Goal: Task Accomplishment & Management: Manage account settings

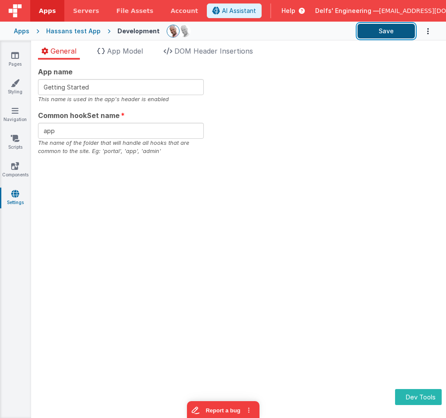
click at [386, 30] on button "Save" at bounding box center [386, 31] width 57 height 15
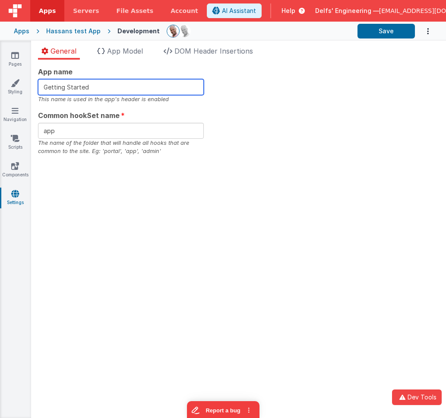
click at [101, 88] on input "Getting Started" at bounding box center [121, 87] width 166 height 16
type input "Getting Started YF"
click at [283, 106] on div "App name Getting Started YF This name is used in the app's header is enabled Co…" at bounding box center [239, 111] width 402 height 89
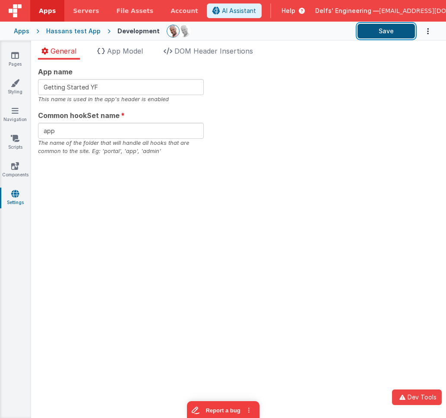
click at [367, 32] on button "Save" at bounding box center [386, 31] width 57 height 15
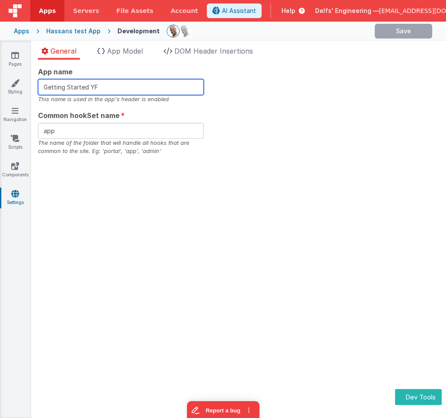
click at [172, 91] on input "Getting Started YF" at bounding box center [121, 87] width 166 height 16
drag, startPoint x: 264, startPoint y: 89, endPoint x: 214, endPoint y: 68, distance: 54.7
click at [264, 89] on div "App name Getting Started This name is used in the app's header is enabled Commo…" at bounding box center [239, 111] width 402 height 89
click at [137, 87] on input "Getting Started" at bounding box center [121, 87] width 166 height 16
type input "Getting Started YF"
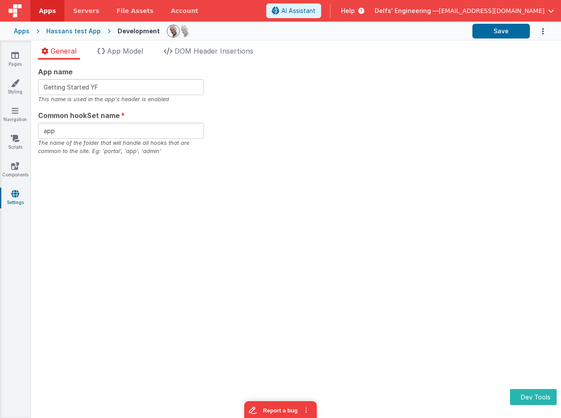
click at [73, 29] on div "Hassans test App" at bounding box center [73, 31] width 54 height 9
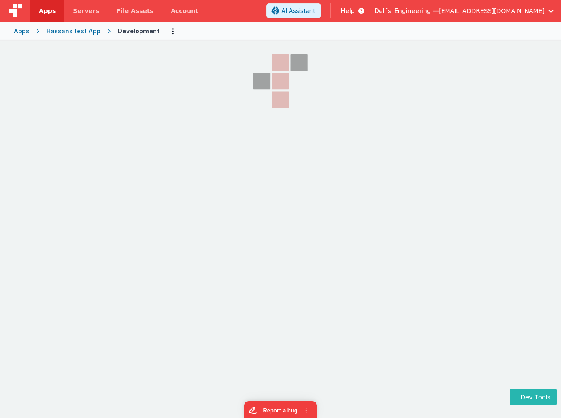
click at [73, 29] on div "Hassans test App" at bounding box center [73, 31] width 54 height 9
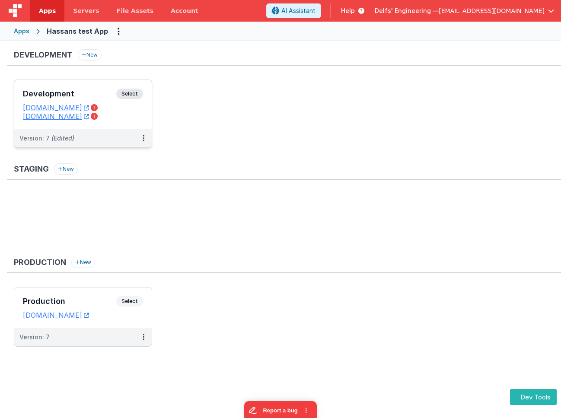
click at [134, 88] on div "Development Select URLs [DOMAIN_NAME] [DOMAIN_NAME]" at bounding box center [82, 104] width 137 height 49
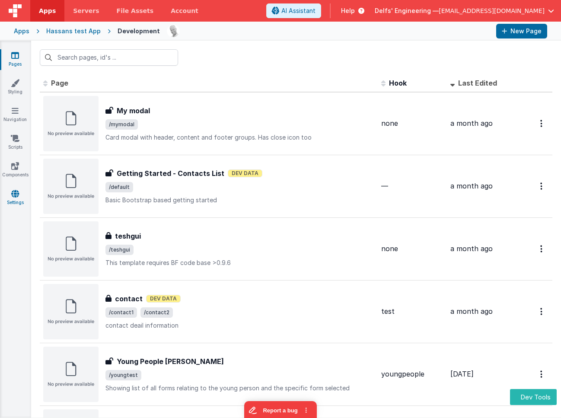
click at [10, 198] on link "Settings" at bounding box center [15, 197] width 31 height 17
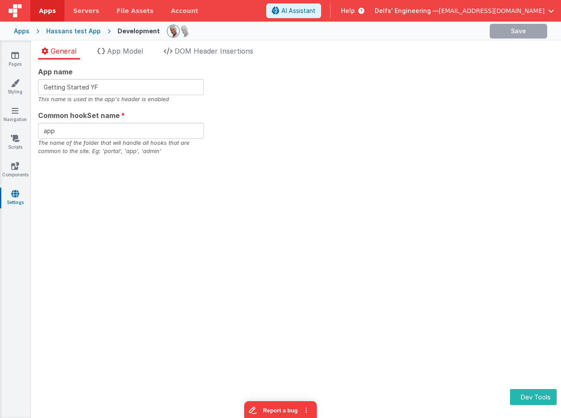
click at [338, 56] on ul "General App Model DOM Header Insertions" at bounding box center [296, 53] width 530 height 14
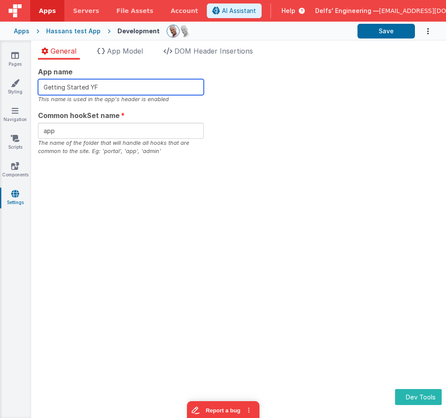
click at [115, 85] on input "Getting Started YF" at bounding box center [121, 87] width 166 height 16
type input "Getting Started CD"
click at [258, 94] on div "App name Getting Started CD This name is used in the app's header is enabled Co…" at bounding box center [239, 111] width 402 height 89
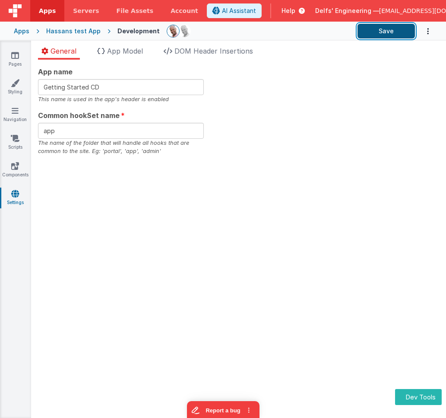
click at [390, 27] on button "Save" at bounding box center [386, 31] width 57 height 15
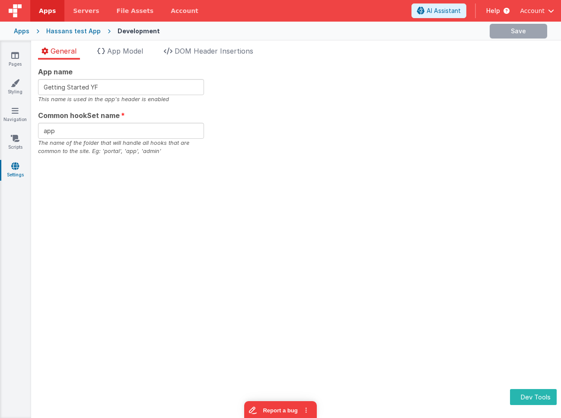
type input "Getting Started CD"
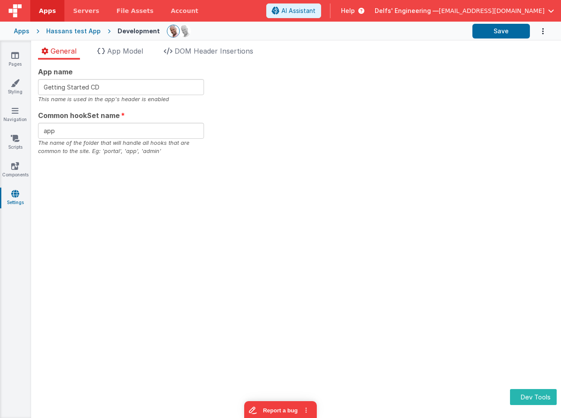
click at [78, 31] on div "Hassans test App" at bounding box center [73, 31] width 54 height 9
click at [77, 31] on div "Hassans test App" at bounding box center [73, 31] width 54 height 9
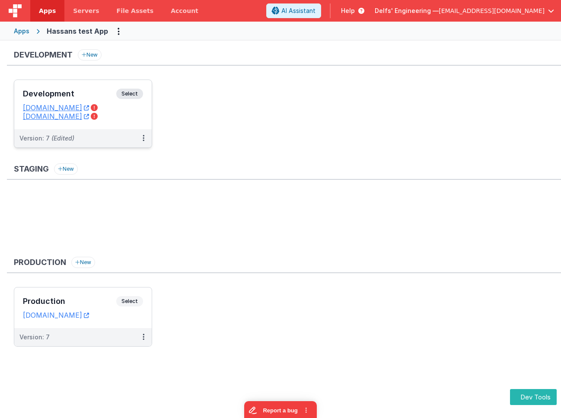
click at [131, 96] on span "Select" at bounding box center [129, 94] width 27 height 10
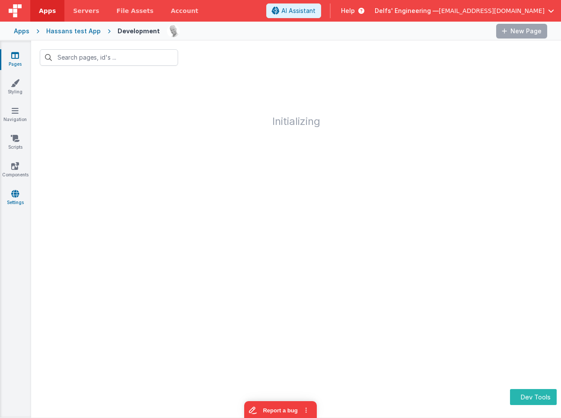
click at [15, 198] on link "Settings" at bounding box center [15, 197] width 31 height 17
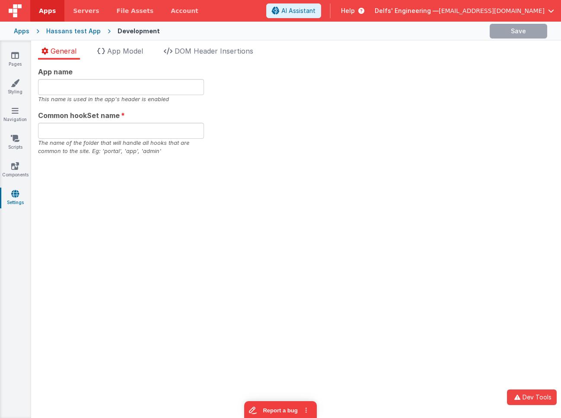
type input "Getting Started CD"
type input "app"
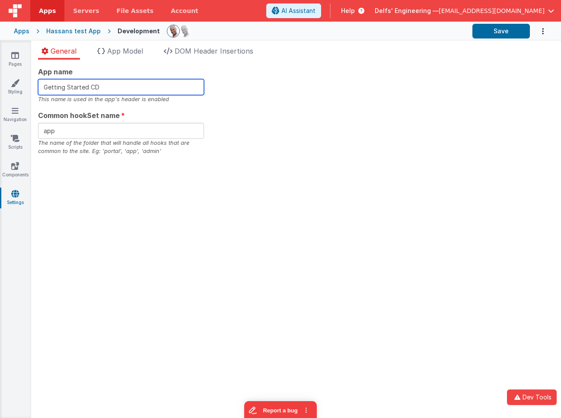
click at [135, 91] on input "Getting Started CD" at bounding box center [121, 87] width 166 height 16
type input "Getting Started CD2"
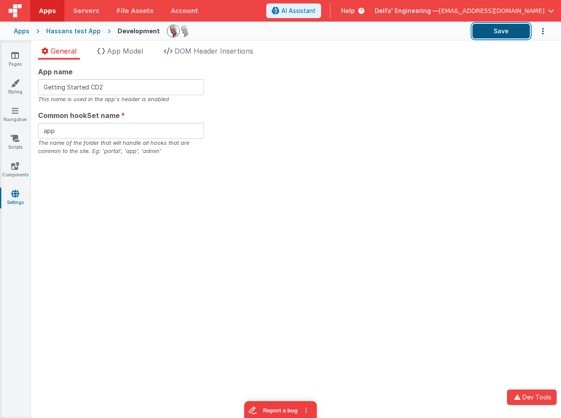
click at [506, 32] on button "Save" at bounding box center [500, 31] width 57 height 15
click at [81, 29] on div "Hassans test App" at bounding box center [73, 31] width 54 height 9
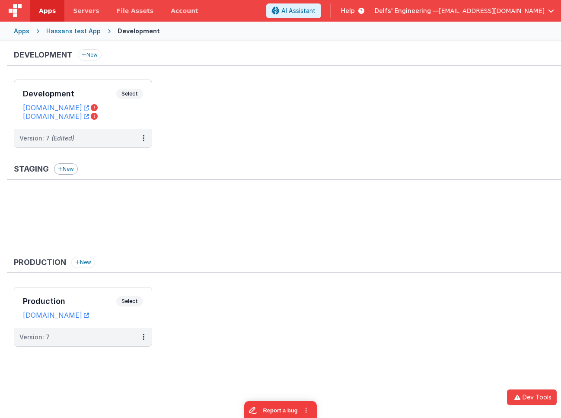
drag, startPoint x: 229, startPoint y: 92, endPoint x: 76, endPoint y: 166, distance: 169.5
click at [229, 93] on ul "Development Select URLs hassansdevtest.fmbetterforms.com testhassandomaindev.cl…" at bounding box center [287, 118] width 547 height 77
click at [122, 89] on span "Select" at bounding box center [129, 94] width 27 height 10
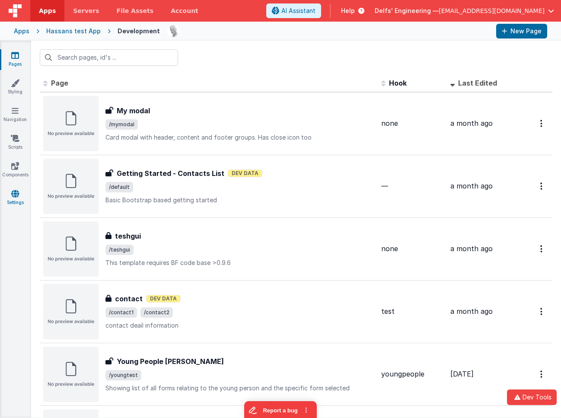
click at [23, 191] on link "Settings" at bounding box center [15, 197] width 31 height 17
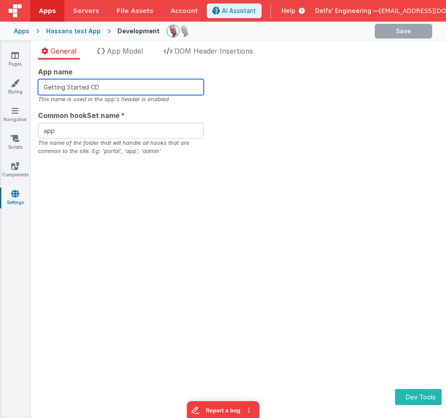
click at [145, 86] on input "Getting Started CD" at bounding box center [121, 87] width 166 height 16
type input "Getting Started CF"
drag, startPoint x: 249, startPoint y: 91, endPoint x: 261, endPoint y: 89, distance: 11.4
click at [250, 91] on div "App name Getting Started CF This name is used in the app's header is enabled Co…" at bounding box center [239, 111] width 402 height 89
drag, startPoint x: 104, startPoint y: 86, endPoint x: 66, endPoint y: 86, distance: 37.6
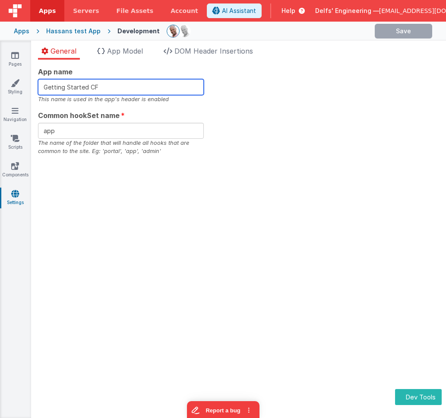
click at [66, 86] on input "Getting Started CF" at bounding box center [121, 87] width 166 height 16
click at [156, 83] on input "Getting Started CF" at bounding box center [121, 87] width 166 height 16
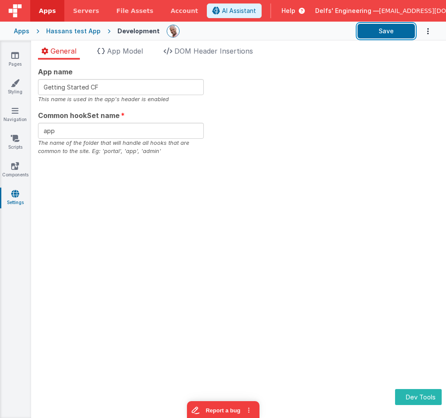
drag, startPoint x: 379, startPoint y: 36, endPoint x: 333, endPoint y: 63, distance: 53.4
click at [379, 36] on button "Save" at bounding box center [386, 31] width 57 height 15
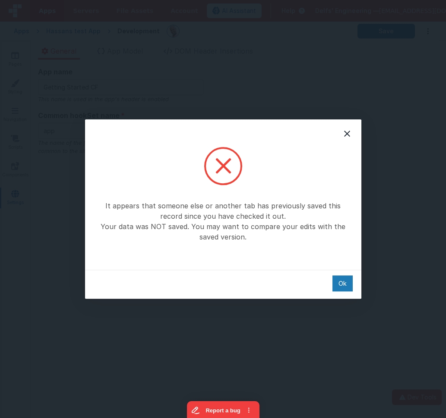
drag, startPoint x: 340, startPoint y: 283, endPoint x: 312, endPoint y: 271, distance: 29.9
click at [340, 283] on div "Ok" at bounding box center [343, 283] width 20 height 16
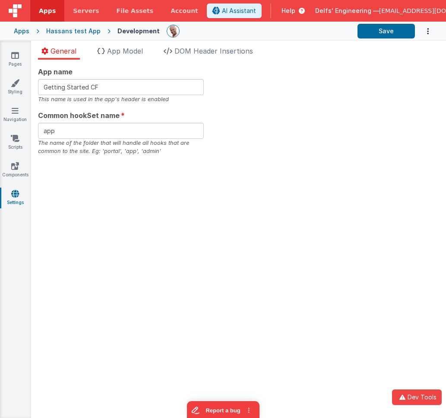
click at [250, 200] on div "App name Getting Started CF This name is used in the app's header is enabled Co…" at bounding box center [238, 239] width 415 height 358
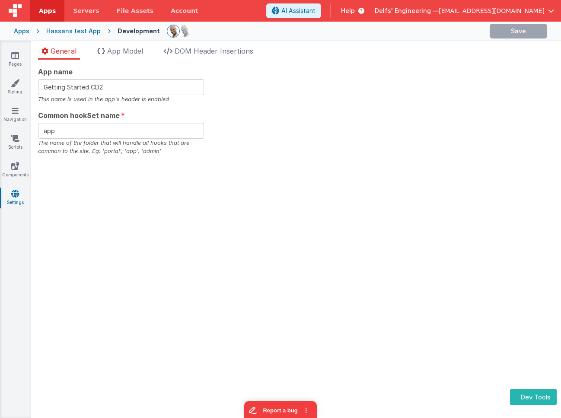
click at [289, 94] on div "App name Getting Started CD2 This name is used in the app's header is enabled C…" at bounding box center [296, 111] width 516 height 89
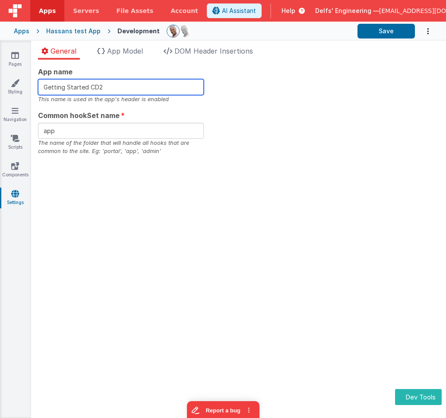
click at [133, 87] on input "Getting Started CD2" at bounding box center [121, 87] width 166 height 16
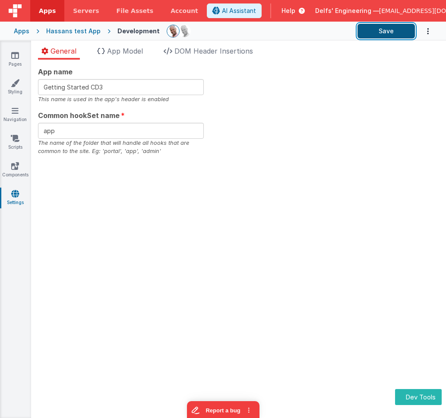
click at [374, 33] on button "Save" at bounding box center [386, 31] width 57 height 15
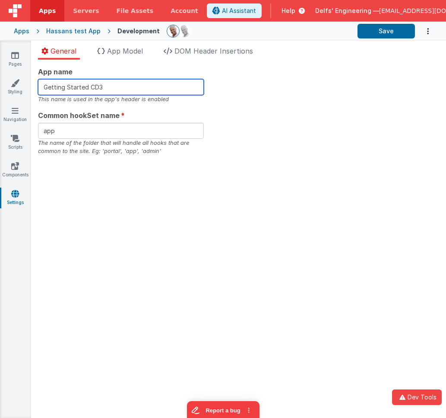
click at [141, 86] on input "Getting Started CD3" at bounding box center [121, 87] width 166 height 16
type input "Getting Started CD4"
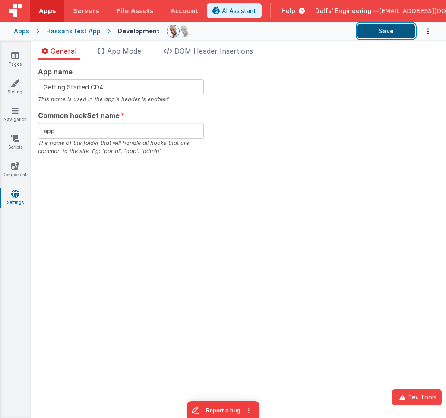
click at [395, 33] on button "Save" at bounding box center [386, 31] width 57 height 15
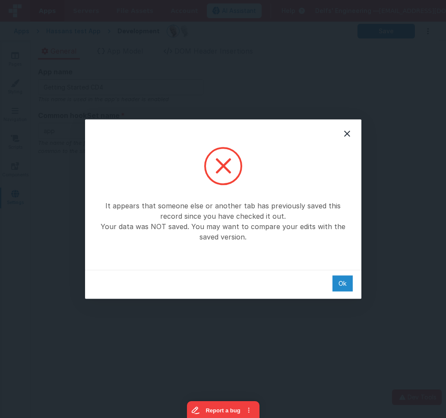
click at [344, 282] on div "Ok" at bounding box center [343, 283] width 20 height 16
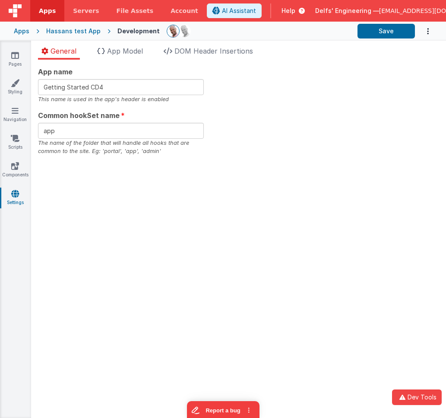
click at [295, 139] on div "App name Getting Started CD4 This name is used in the app's header is enabled C…" at bounding box center [239, 111] width 402 height 89
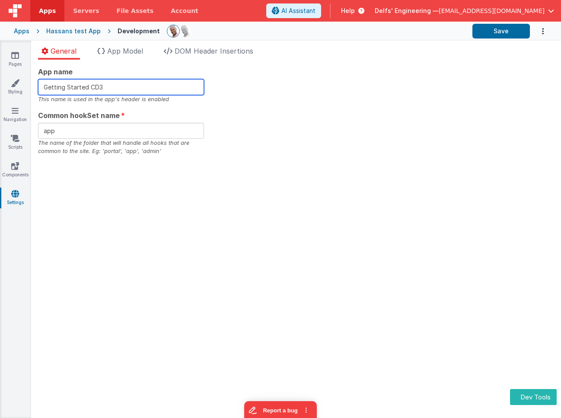
click at [127, 89] on input "Getting Started CD3" at bounding box center [121, 87] width 166 height 16
type input "Getting Started CD5"
click at [131, 30] on div "Development" at bounding box center [139, 31] width 42 height 9
click at [66, 33] on div "Hassans test App" at bounding box center [73, 31] width 54 height 9
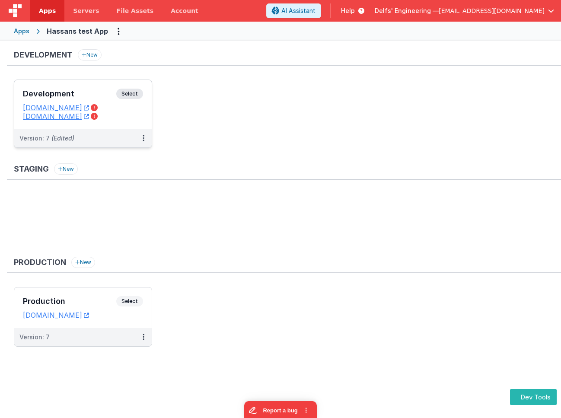
click at [138, 90] on span "Select" at bounding box center [129, 94] width 27 height 10
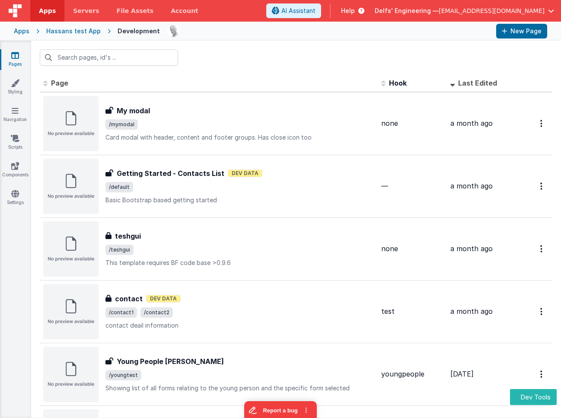
click at [14, 187] on div "Pages Styling Navigation Scripts Components Settings" at bounding box center [15, 229] width 31 height 377
click at [19, 193] on icon at bounding box center [15, 193] width 8 height 9
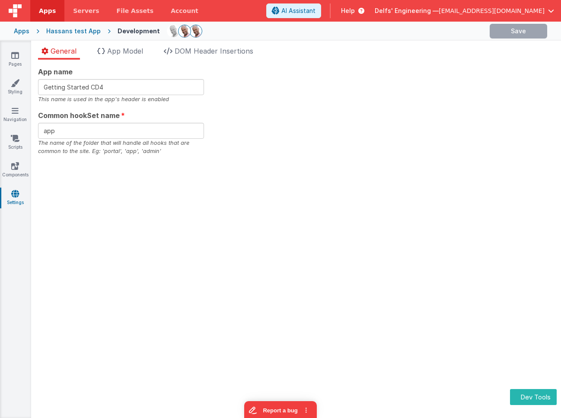
click at [19, 192] on icon at bounding box center [15, 193] width 8 height 9
click at [259, 76] on div "App name Getting Started CD4 This name is used in the app's header is enabled C…" at bounding box center [296, 111] width 516 height 89
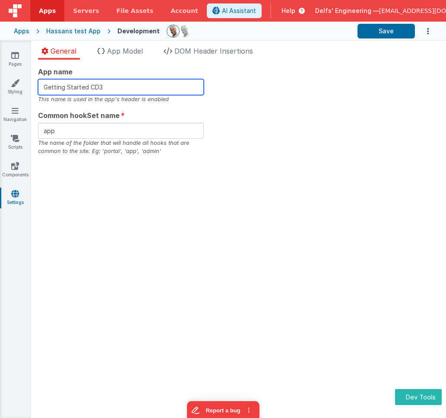
click at [135, 87] on input "Getting Started CD3" at bounding box center [121, 87] width 166 height 16
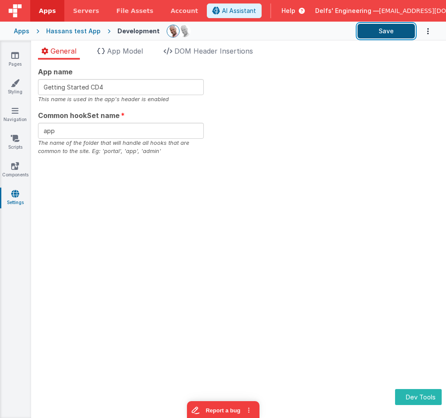
click at [376, 35] on button "Save" at bounding box center [386, 31] width 57 height 15
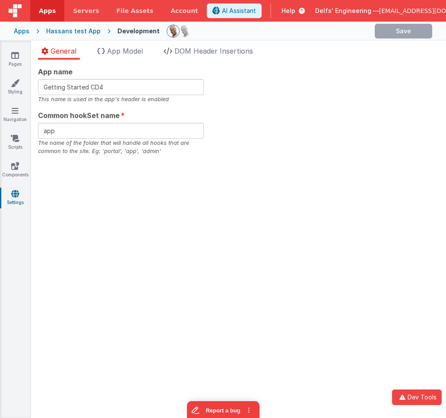
click at [279, 68] on div "App name Getting Started CD4 This name is used in the app's header is enabled C…" at bounding box center [239, 111] width 402 height 89
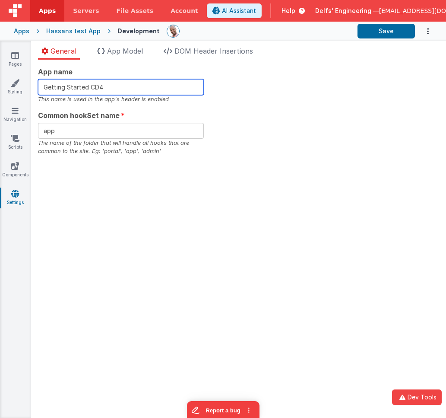
click at [131, 85] on input "Getting Started CD4" at bounding box center [121, 87] width 166 height 16
type input "Getting Started CD5"
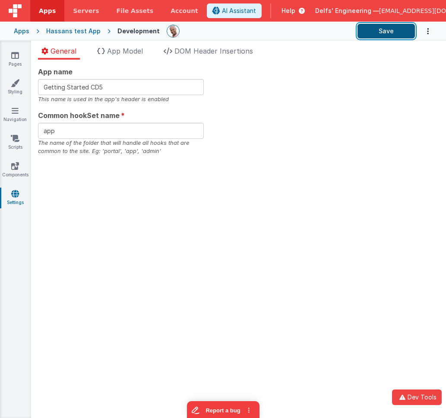
click at [370, 29] on button "Save" at bounding box center [386, 31] width 57 height 15
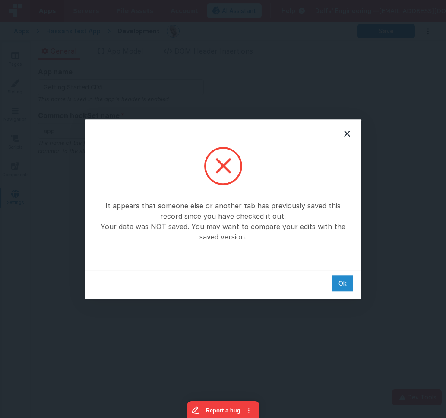
click at [345, 287] on div "Ok" at bounding box center [343, 283] width 20 height 16
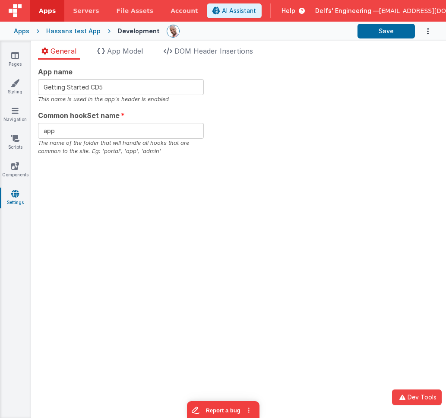
click at [345, 287] on div "App name Getting Started CD5 This name is used in the app's header is enabled C…" at bounding box center [238, 239] width 415 height 358
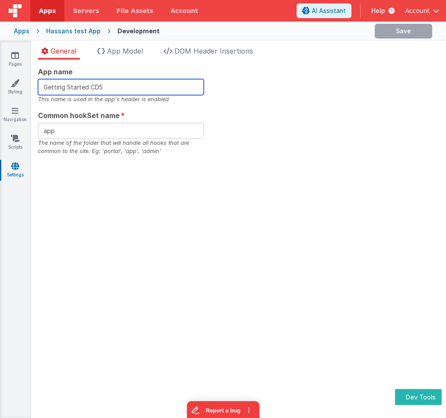
click at [117, 84] on input "Getting Started CD5" at bounding box center [121, 87] width 166 height 16
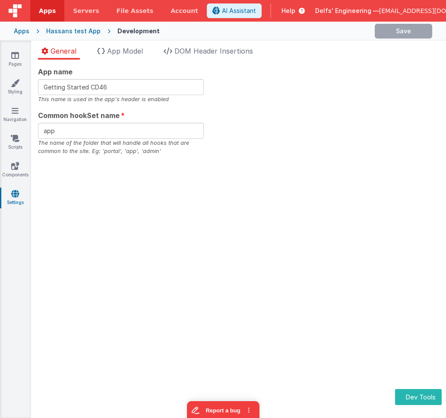
click at [351, 80] on div "App name Getting Started CD46 This name is used in the app's header is enabled …" at bounding box center [239, 111] width 402 height 89
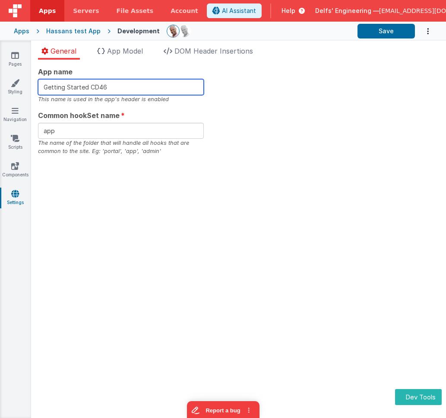
click at [161, 86] on input "Getting Started CD46" at bounding box center [121, 87] width 166 height 16
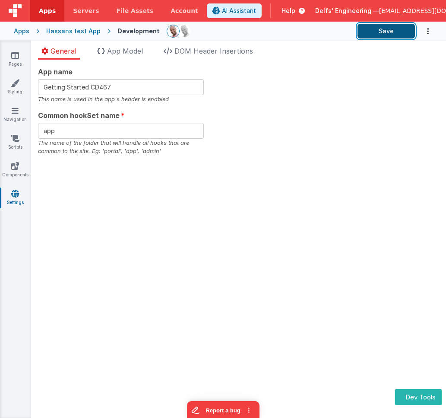
click at [382, 31] on button "Save" at bounding box center [386, 31] width 57 height 15
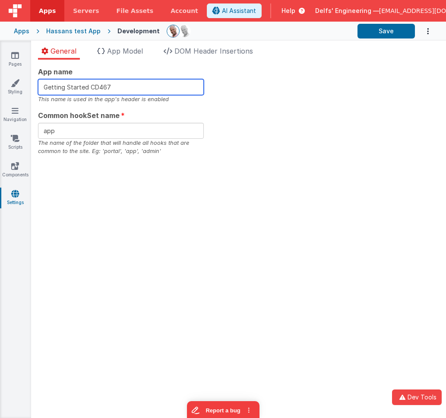
click at [163, 87] on input "Getting Started CD467" at bounding box center [121, 87] width 166 height 16
type input "Getting Started CD4678"
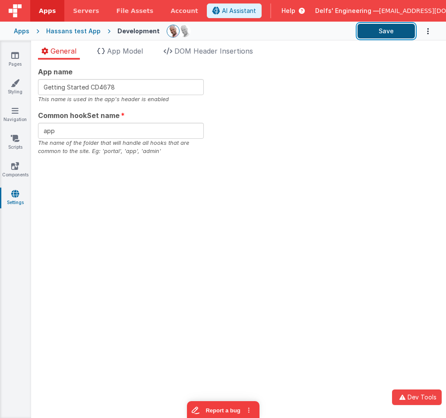
click at [382, 30] on button "Save" at bounding box center [386, 31] width 57 height 15
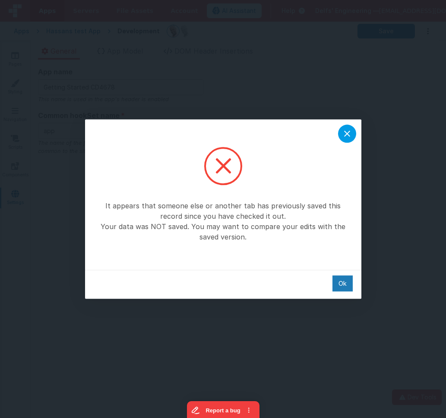
click at [349, 128] on icon at bounding box center [347, 133] width 10 height 10
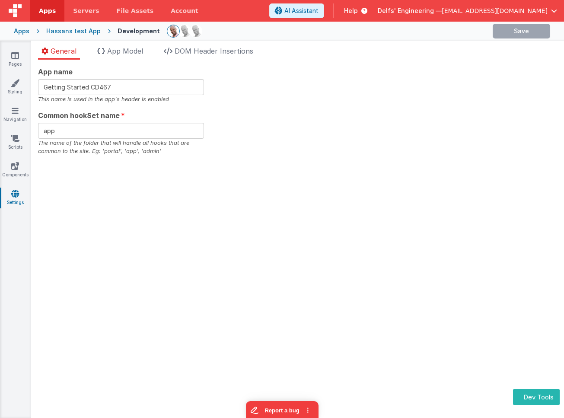
type input "Getting Started CD4678"
drag, startPoint x: 115, startPoint y: 89, endPoint x: 90, endPoint y: 88, distance: 25.5
click at [89, 87] on input "Getting Started CD4678" at bounding box center [121, 87] width 166 height 16
drag, startPoint x: 176, startPoint y: 86, endPoint x: 295, endPoint y: 86, distance: 118.4
click at [177, 86] on input "Getting Started CD4678" at bounding box center [121, 87] width 166 height 16
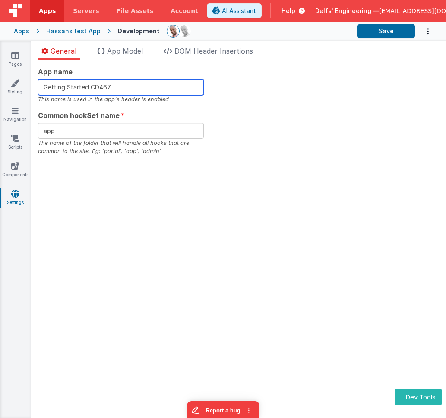
click at [130, 86] on input "Getting Started CD467" at bounding box center [121, 87] width 166 height 16
type input "Getting Started CD4678"
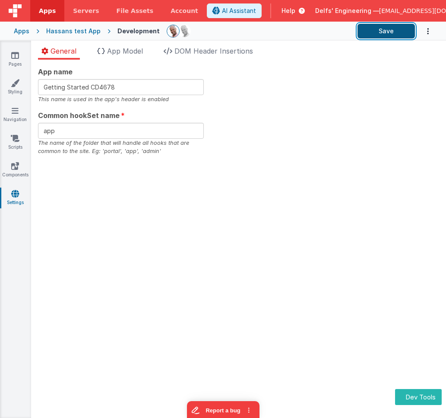
click at [388, 29] on button "Save" at bounding box center [386, 31] width 57 height 15
click at [240, 112] on div "App name Getting Started CD4678 This name is used in the app's header is enable…" at bounding box center [239, 111] width 402 height 89
click at [142, 217] on div "App name Getting Started CD4678 This name is used in the app's header is enable…" at bounding box center [238, 239] width 415 height 358
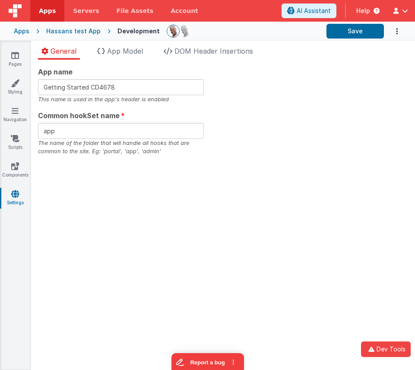
click at [274, 113] on div "App name Getting Started CD4678 This name is used in the app's header is enable…" at bounding box center [223, 111] width 370 height 89
